Goal: Task Accomplishment & Management: Manage account settings

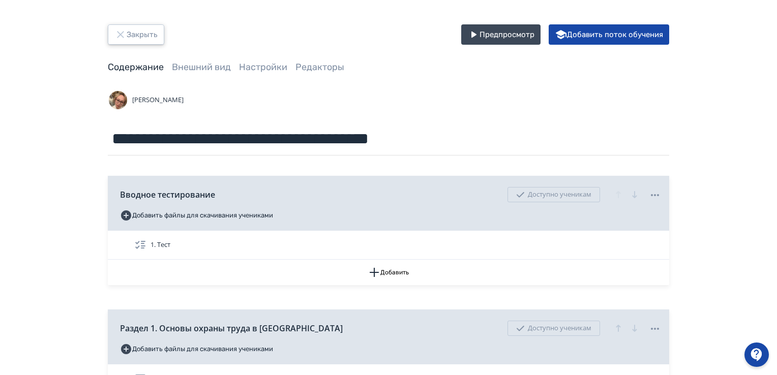
click at [132, 30] on button "Закрыть" at bounding box center [136, 34] width 56 height 20
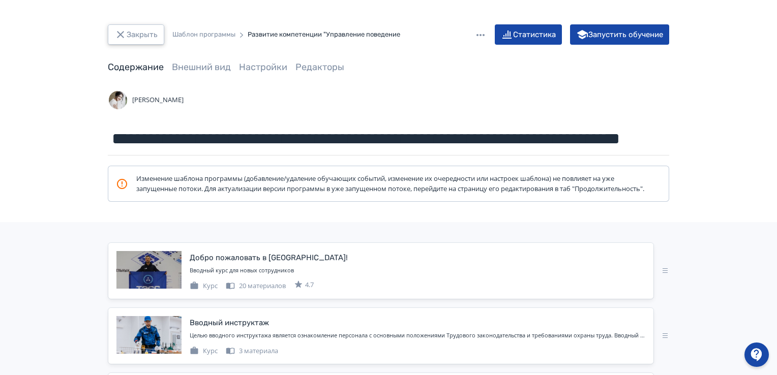
click at [119, 27] on button "Закрыть" at bounding box center [136, 34] width 56 height 20
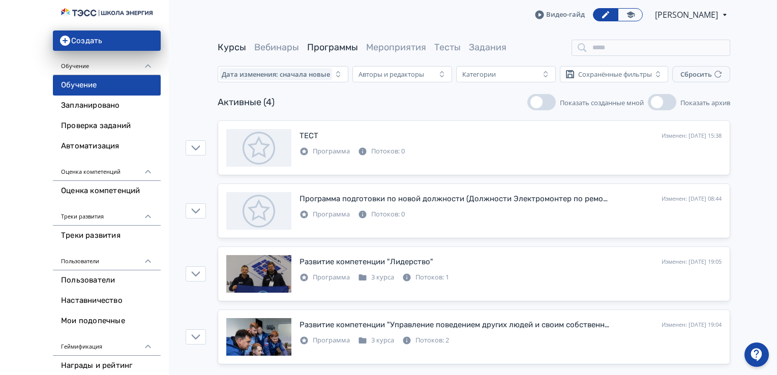
click at [236, 45] on link "Курсы" at bounding box center [232, 47] width 28 height 11
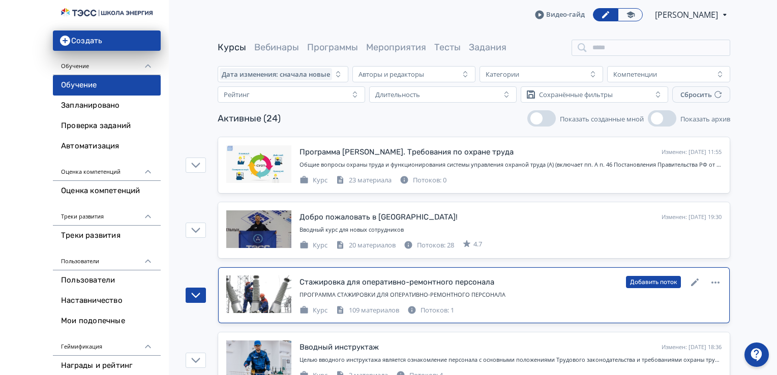
click at [442, 305] on div "Потоков: 1" at bounding box center [430, 310] width 47 height 10
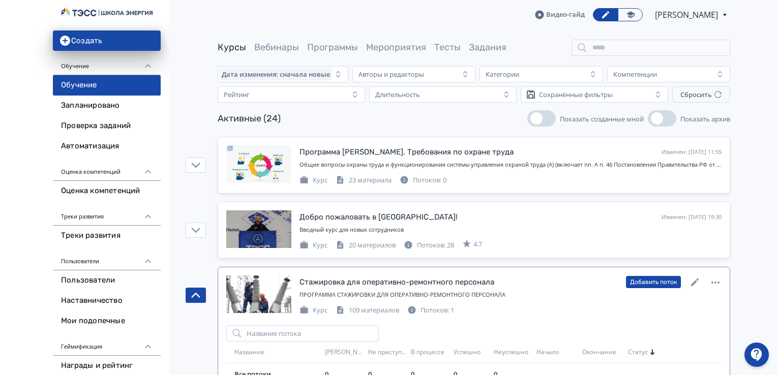
click at [219, 47] on link "Курсы" at bounding box center [232, 47] width 28 height 11
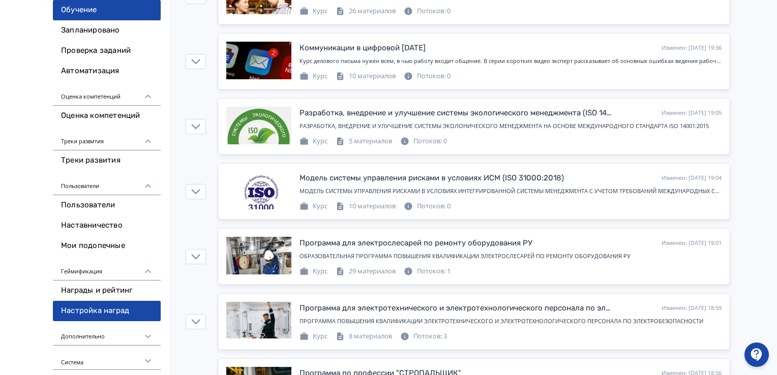
scroll to position [813, 0]
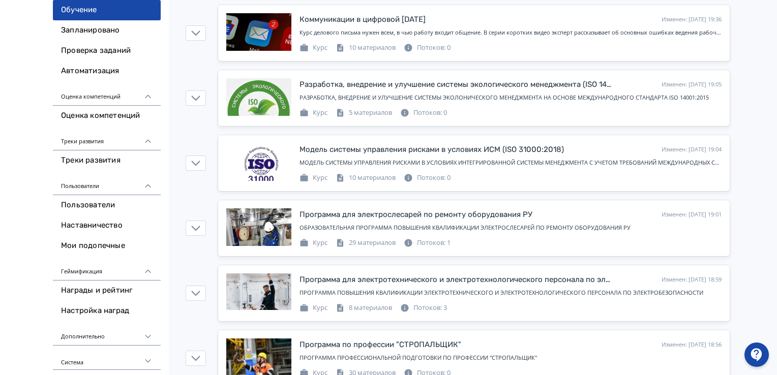
click at [91, 338] on div "Дополнительно" at bounding box center [107, 333] width 108 height 24
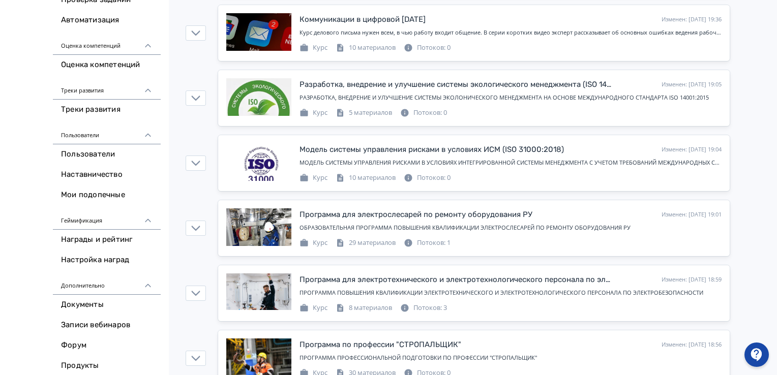
scroll to position [157, 0]
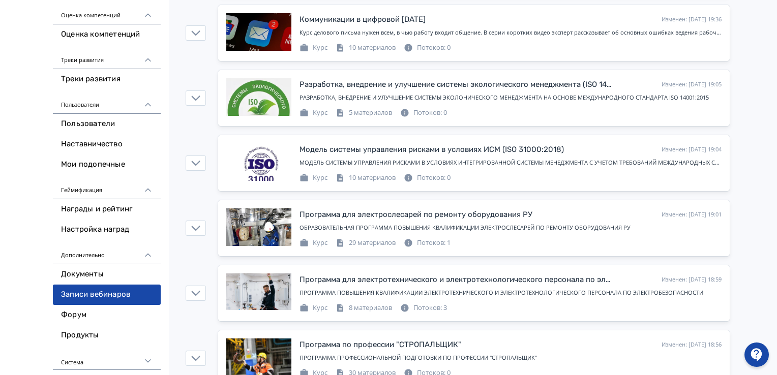
click at [104, 295] on link "Записи вебинаров" at bounding box center [107, 295] width 108 height 20
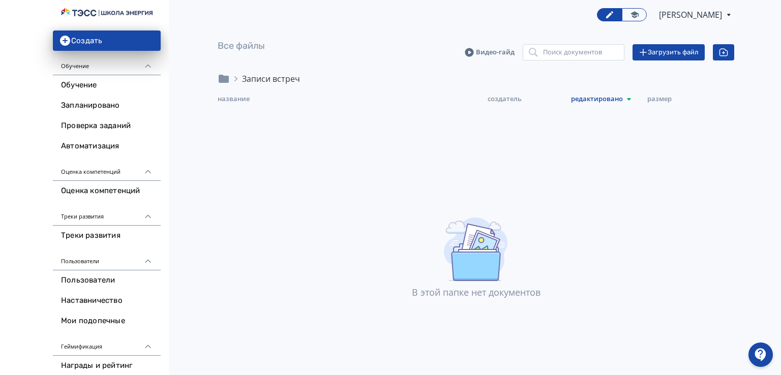
click at [263, 78] on div "Записи встреч" at bounding box center [271, 79] width 58 height 12
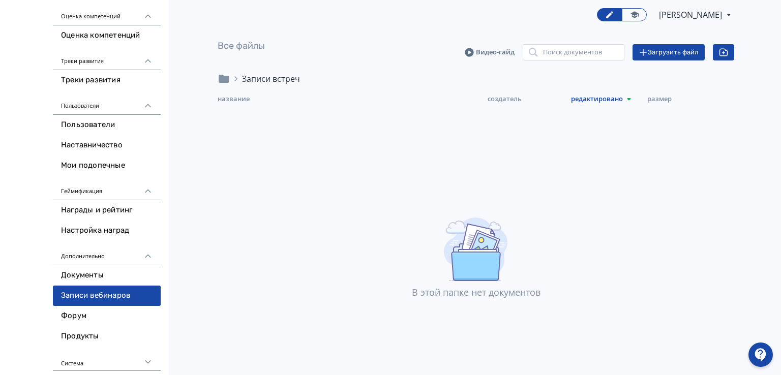
scroll to position [157, 0]
click at [644, 52] on icon "button" at bounding box center [642, 52] width 7 height 7
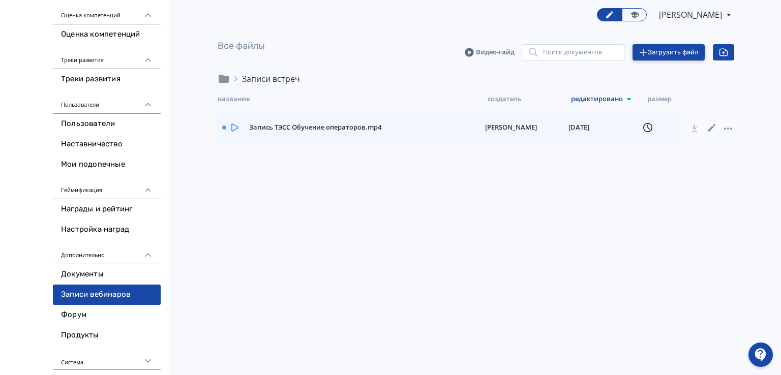
click at [713, 131] on icon at bounding box center [712, 128] width 12 height 12
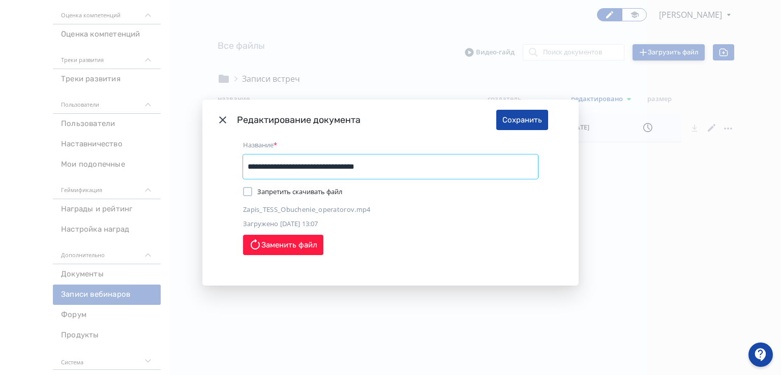
click at [379, 168] on input "**********" at bounding box center [390, 167] width 295 height 24
type input "**********"
click at [518, 127] on button "Сохранить" at bounding box center [522, 120] width 52 height 20
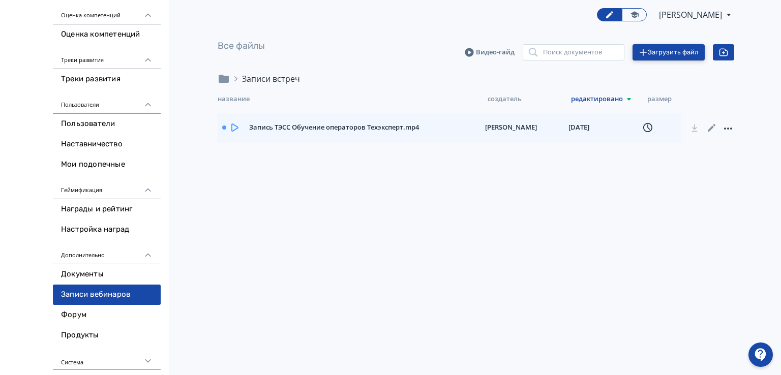
click at [730, 132] on icon at bounding box center [728, 129] width 12 height 12
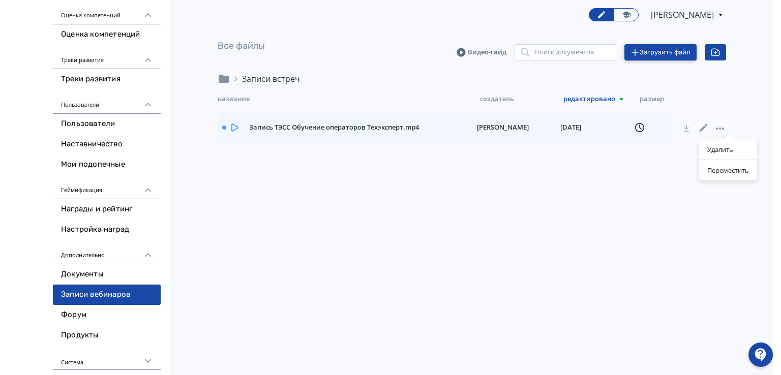
click at [749, 96] on div "Удалить Переместить" at bounding box center [390, 187] width 781 height 375
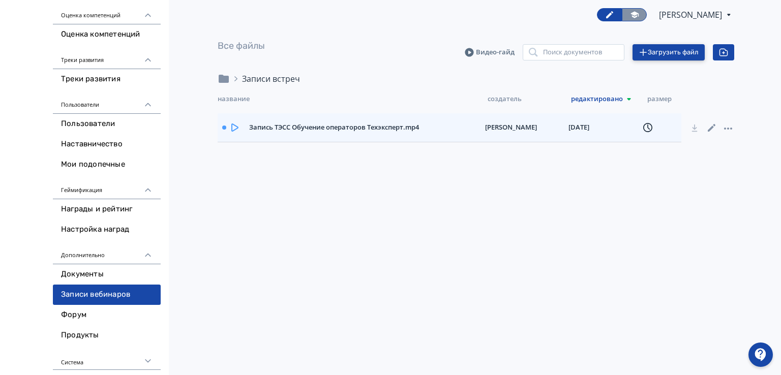
click at [630, 16] on icon at bounding box center [634, 14] width 8 height 7
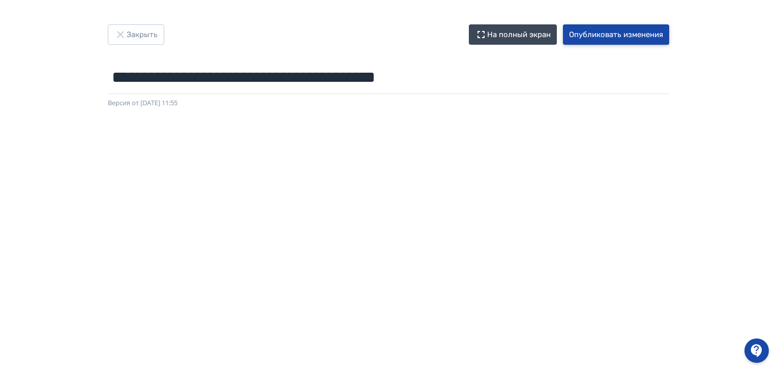
click at [621, 34] on button "Опубликовать изменения" at bounding box center [616, 34] width 106 height 20
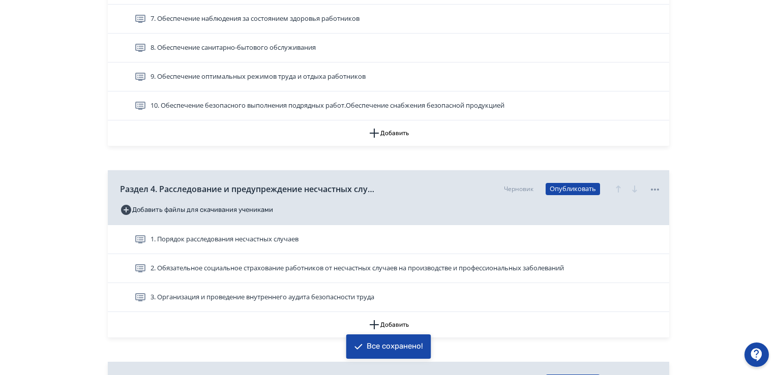
scroll to position [1118, 0]
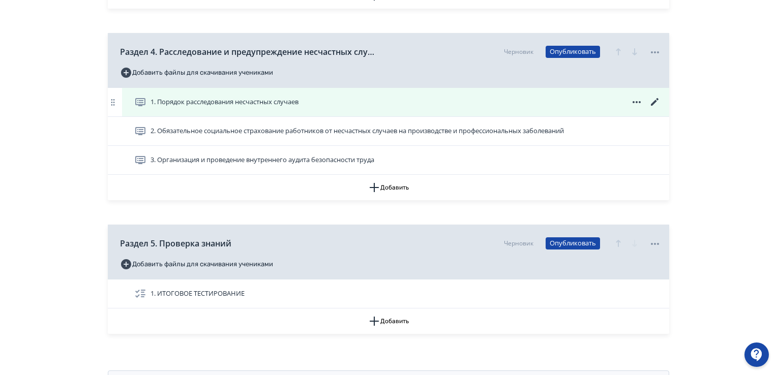
click at [657, 98] on icon at bounding box center [655, 102] width 8 height 8
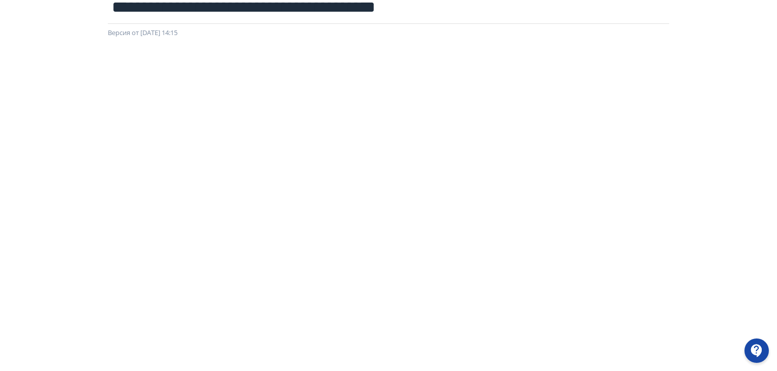
scroll to position [215, 0]
